Goal: Task Accomplishment & Management: Manage account settings

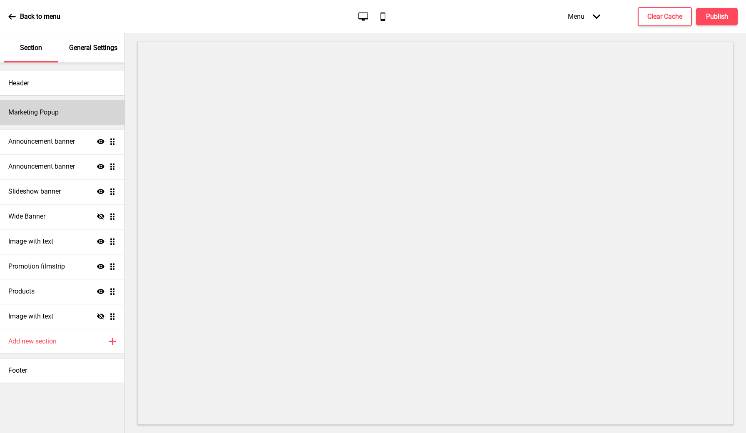
click at [68, 119] on div "Marketing Popup" at bounding box center [62, 112] width 124 height 25
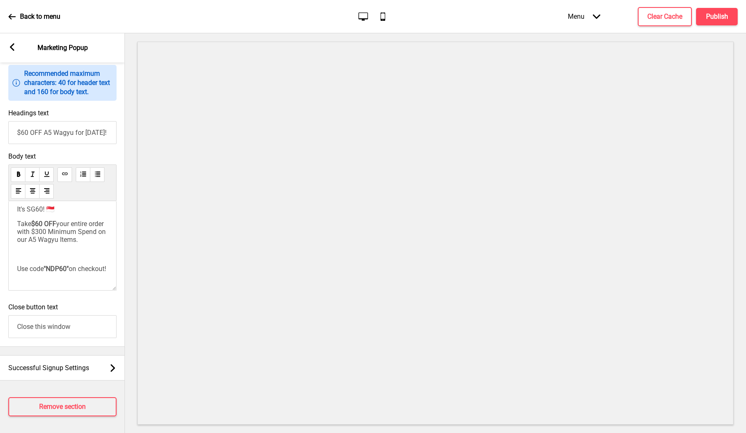
scroll to position [483, 0]
click at [81, 369] on span "Successful Signup Settings" at bounding box center [48, 368] width 81 height 8
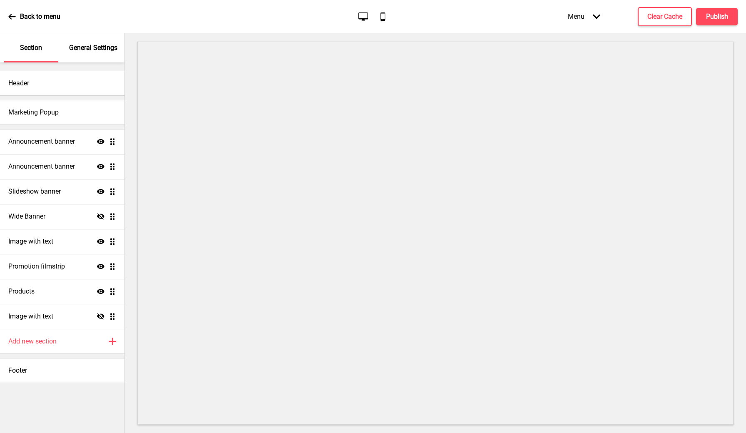
scroll to position [26, 0]
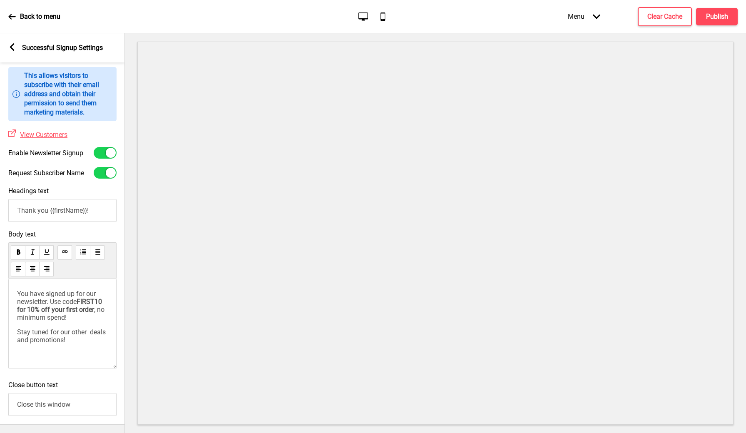
click at [99, 150] on div at bounding box center [105, 153] width 23 height 12
checkbox input "false"
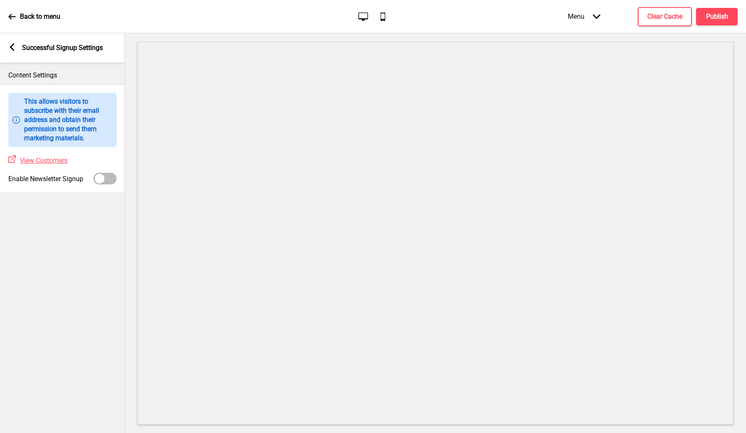
click at [12, 50] on rect at bounding box center [11, 46] width 7 height 7
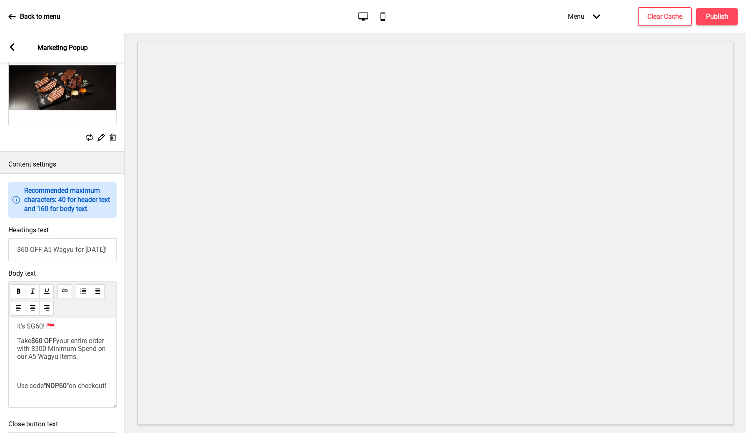
scroll to position [474, 0]
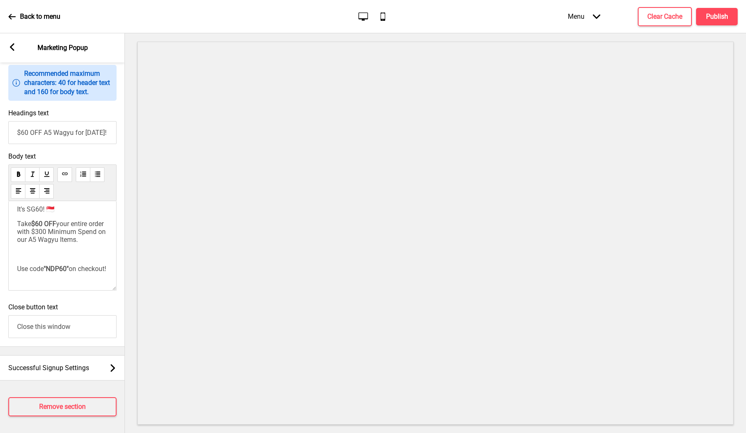
click at [48, 143] on input "$60 OFF A5 Wagyu for [DATE]!" at bounding box center [62, 132] width 108 height 23
click at [48, 144] on input "$60 OFF A5 Wagyu for [DATE]!" at bounding box center [62, 132] width 108 height 23
type input "New Soft Menu Launch"
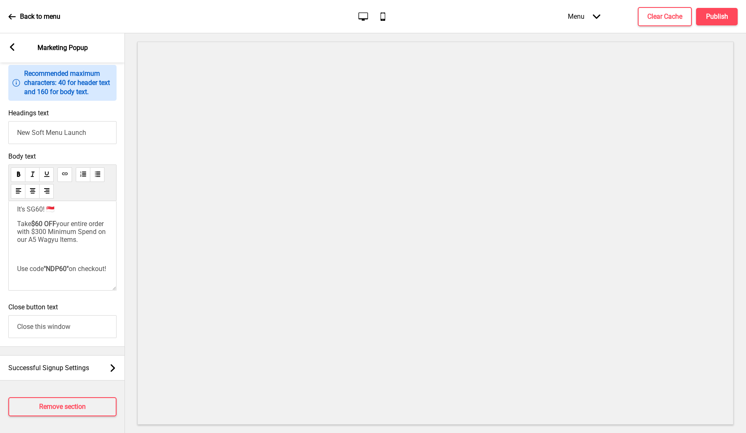
drag, startPoint x: 71, startPoint y: 287, endPoint x: 18, endPoint y: 216, distance: 89.0
click at [18, 216] on div "It's SG60! 🇸🇬 Take $60 OFF your entire order with $300 Minimum Spend on our A5 …" at bounding box center [62, 238] width 91 height 67
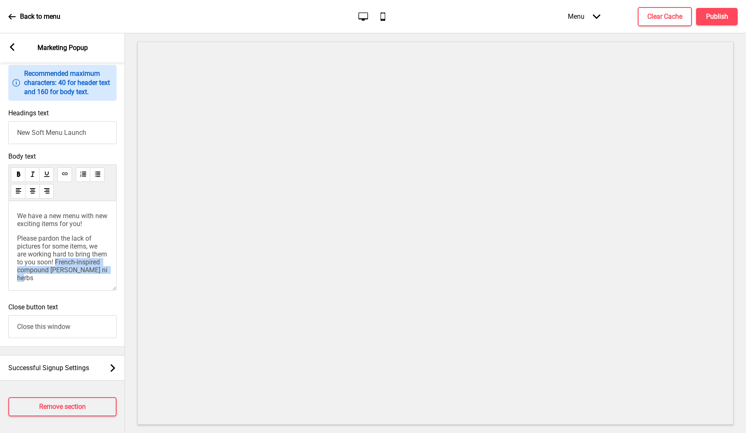
drag, startPoint x: 84, startPoint y: 286, endPoint x: 74, endPoint y: 270, distance: 19.2
click at [74, 270] on p "Please pardon the lack of pictures for some items, we are working hard to bring…" at bounding box center [62, 257] width 91 height 47
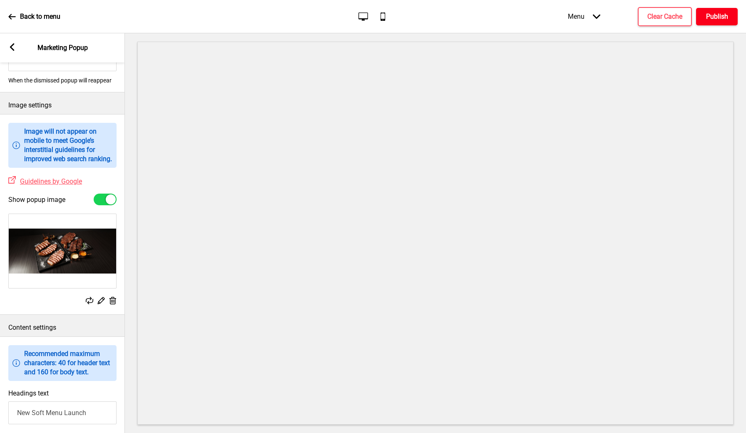
click at [711, 16] on h4 "Publish" at bounding box center [717, 16] width 22 height 9
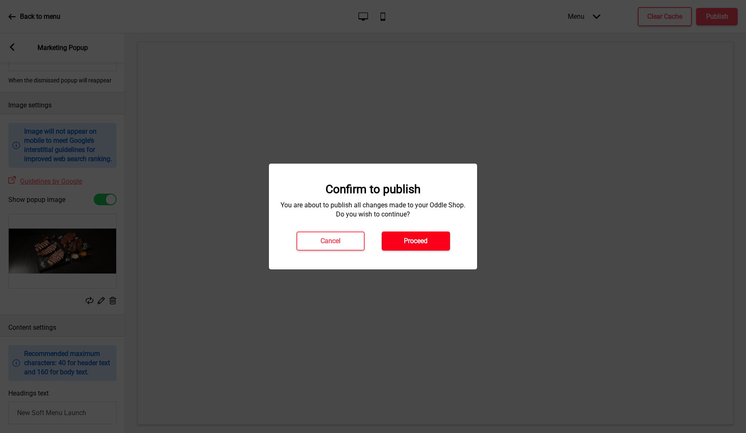
click at [426, 246] on button "Proceed" at bounding box center [416, 240] width 68 height 19
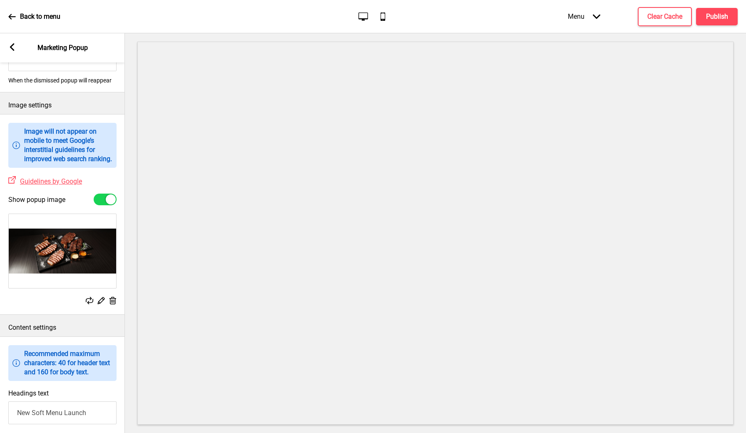
click at [12, 45] on icon at bounding box center [12, 46] width 5 height 7
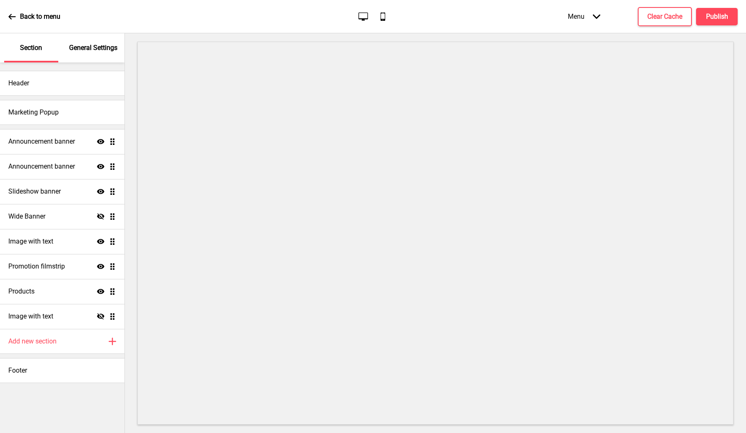
click at [13, 9] on div "Back to menu" at bounding box center [34, 16] width 52 height 22
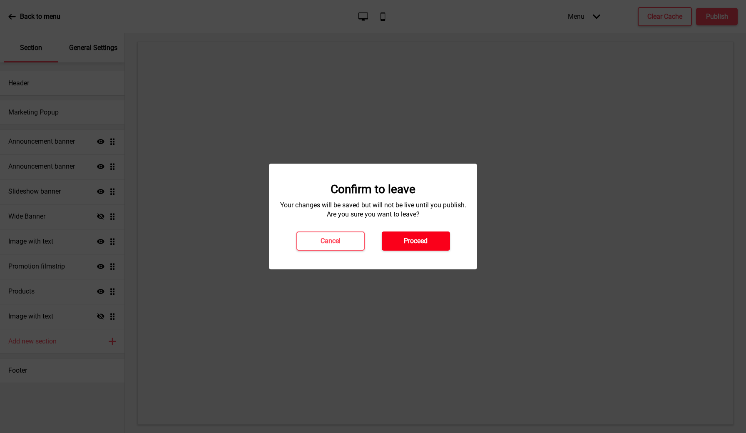
click at [430, 241] on button "Proceed" at bounding box center [416, 240] width 68 height 19
